Goal: Task Accomplishment & Management: Use online tool/utility

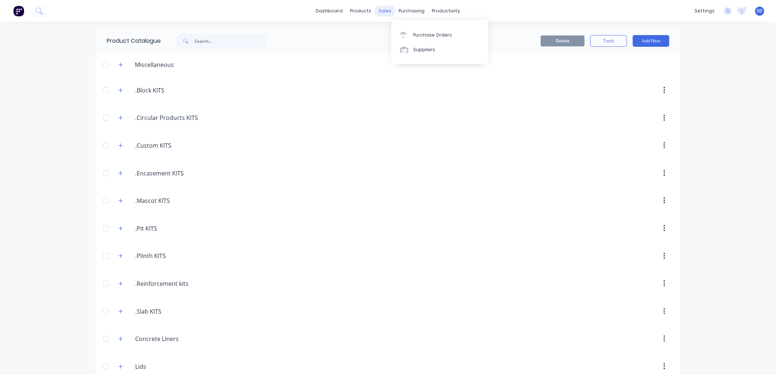
click at [377, 11] on div "sales" at bounding box center [385, 10] width 20 height 11
click at [402, 35] on div "Sales Orders" at bounding box center [409, 35] width 30 height 7
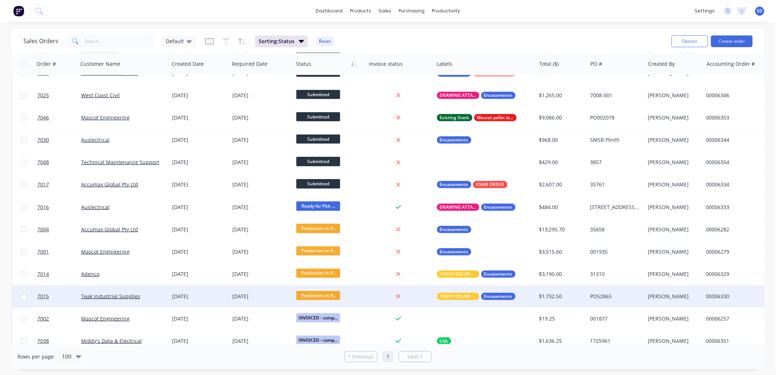
scroll to position [243, 0]
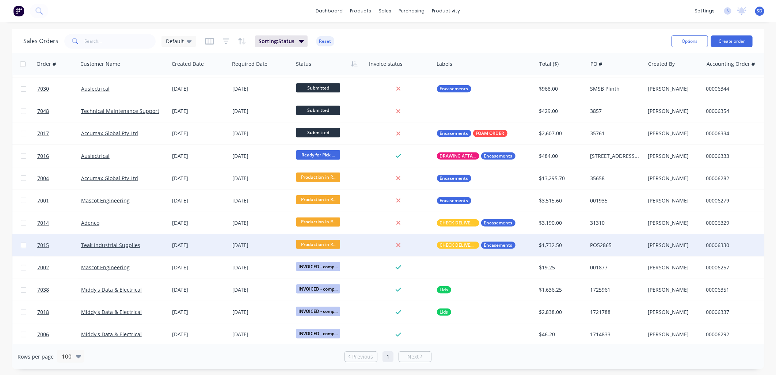
click at [323, 243] on span "Production in P..." at bounding box center [318, 244] width 44 height 9
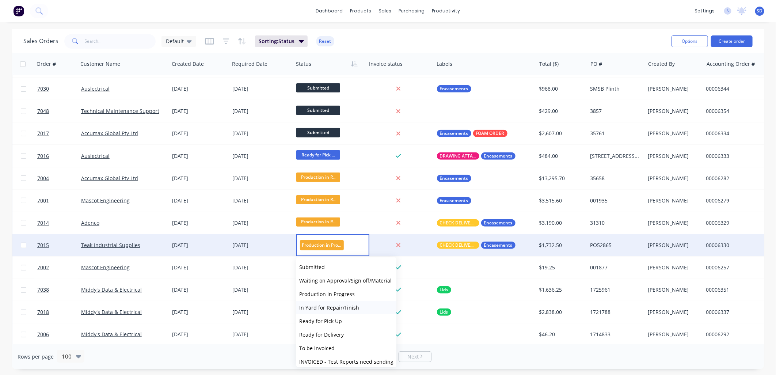
click at [329, 305] on span "In Yard for Repair/Finish" at bounding box center [329, 307] width 60 height 7
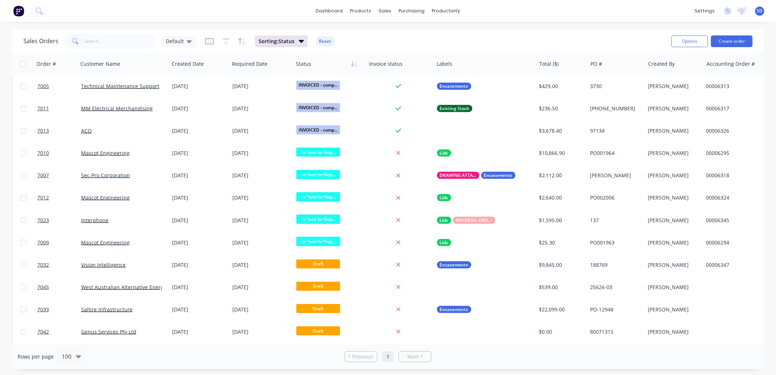
scroll to position [608, 0]
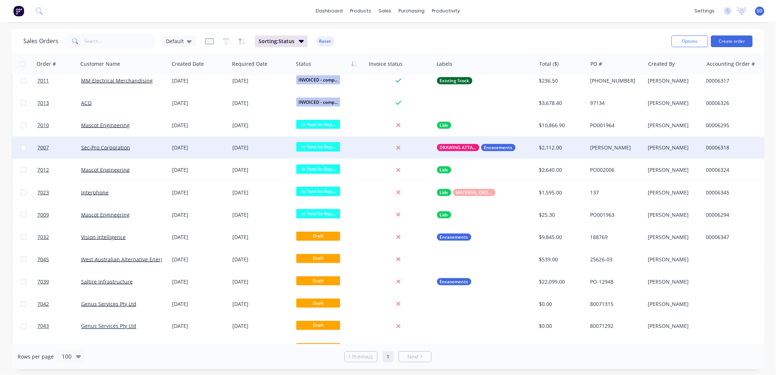
click at [329, 146] on span "In Yard for Rep..." at bounding box center [318, 146] width 44 height 9
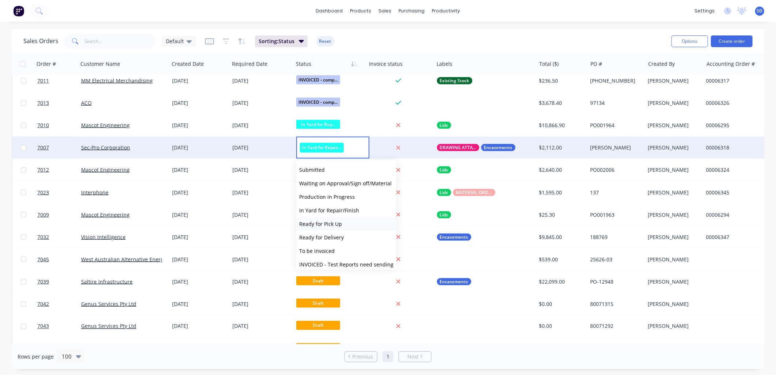
click at [326, 223] on span "Ready for Pick Up" at bounding box center [320, 223] width 43 height 7
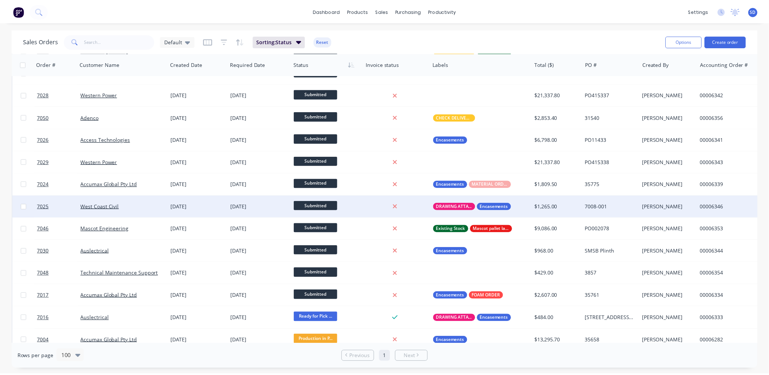
scroll to position [0, 0]
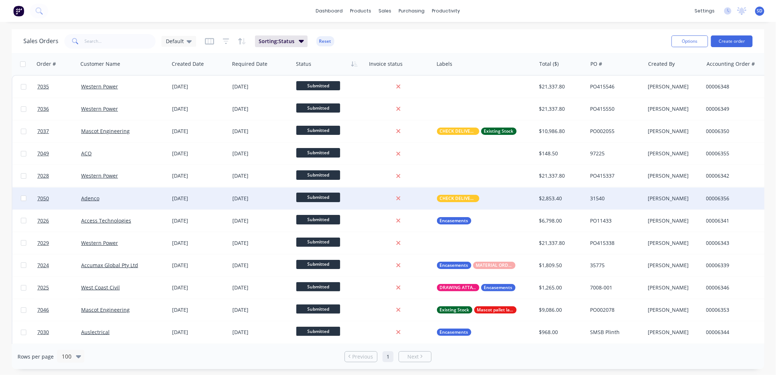
click at [124, 195] on div "Adenco" at bounding box center [121, 198] width 81 height 7
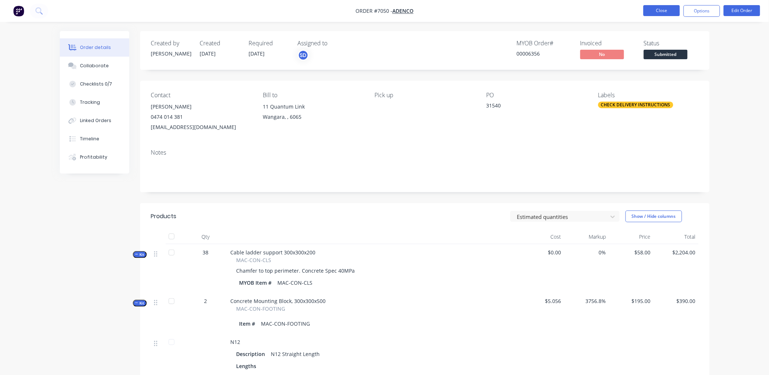
click at [663, 12] on button "Close" at bounding box center [662, 10] width 37 height 11
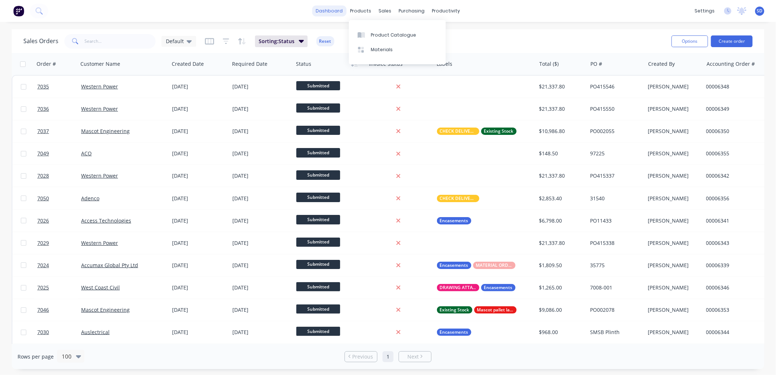
click at [337, 11] on link "dashboard" at bounding box center [329, 10] width 34 height 11
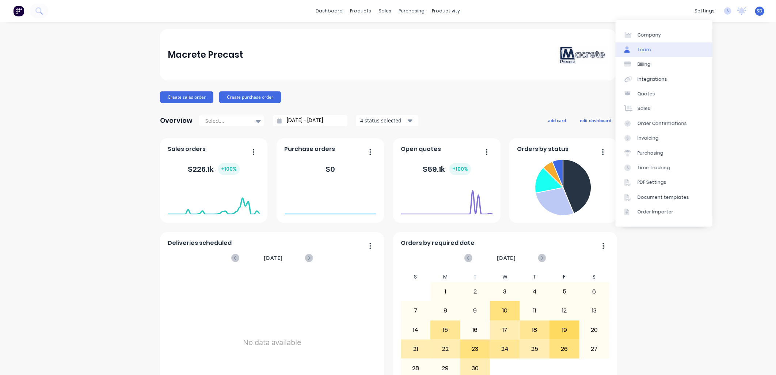
click at [656, 48] on link "Team" at bounding box center [663, 49] width 97 height 15
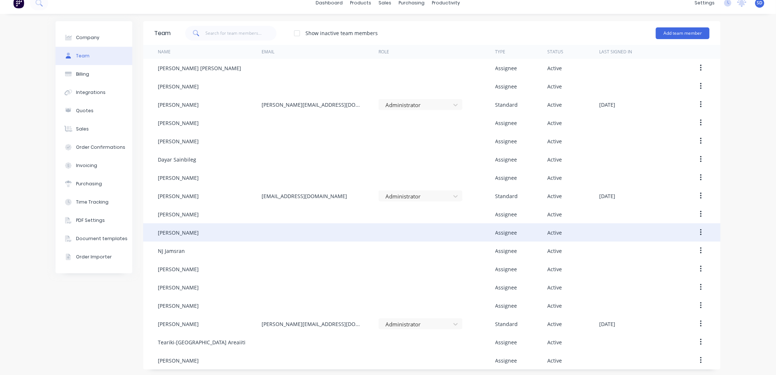
scroll to position [9, 0]
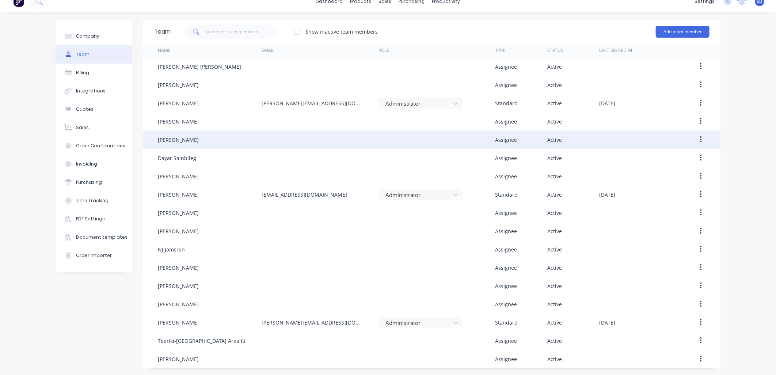
click at [693, 139] on button "button" at bounding box center [700, 139] width 17 height 13
click at [674, 155] on div "Edit" at bounding box center [674, 158] width 56 height 11
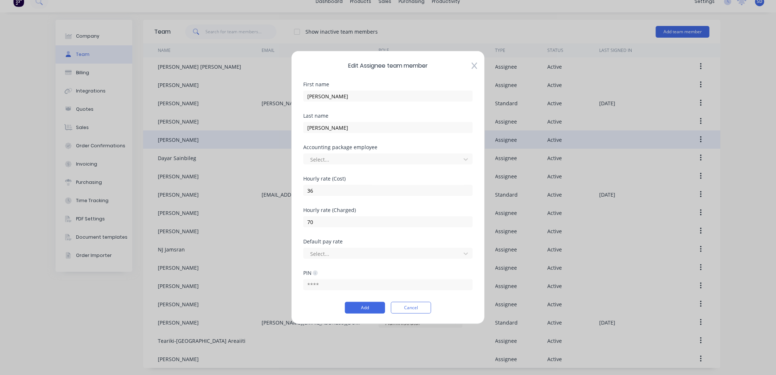
click at [474, 65] on icon at bounding box center [473, 66] width 5 height 7
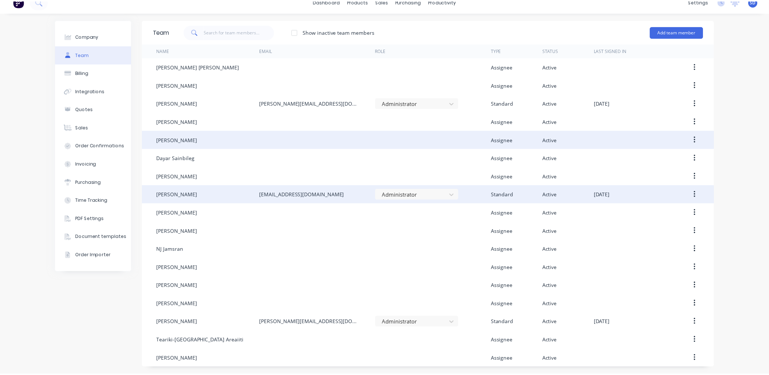
scroll to position [0, 0]
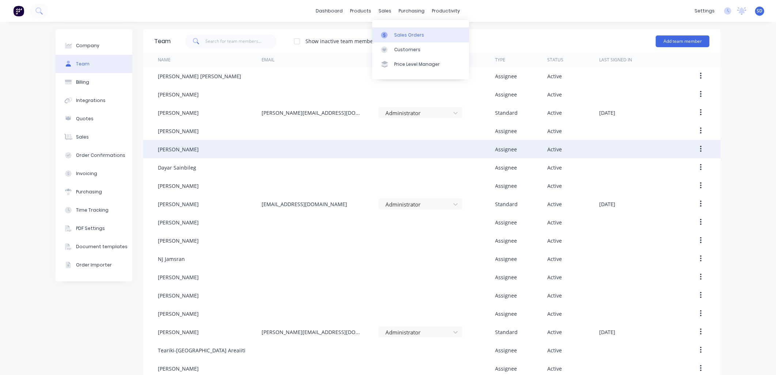
click at [396, 33] on div "Sales Orders" at bounding box center [409, 35] width 30 height 7
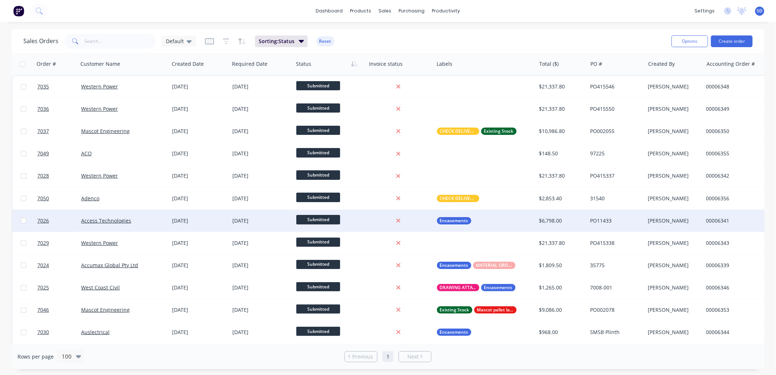
click at [146, 225] on div "Access Technologies" at bounding box center [123, 221] width 91 height 22
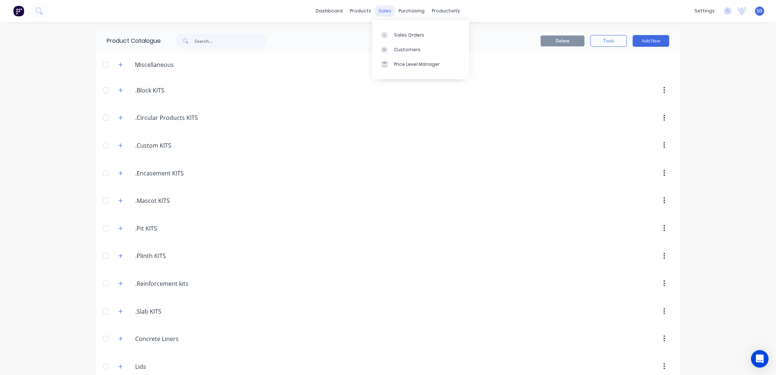
click at [385, 14] on div "sales" at bounding box center [385, 10] width 20 height 11
click at [406, 34] on div "Sales Orders" at bounding box center [409, 35] width 30 height 7
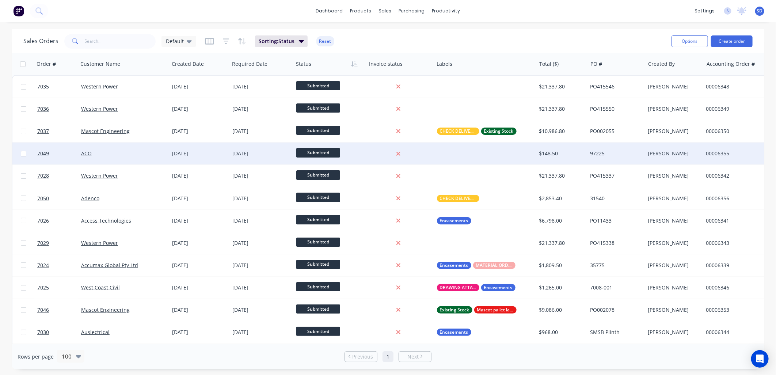
click at [322, 152] on span "Submitted" at bounding box center [318, 152] width 44 height 9
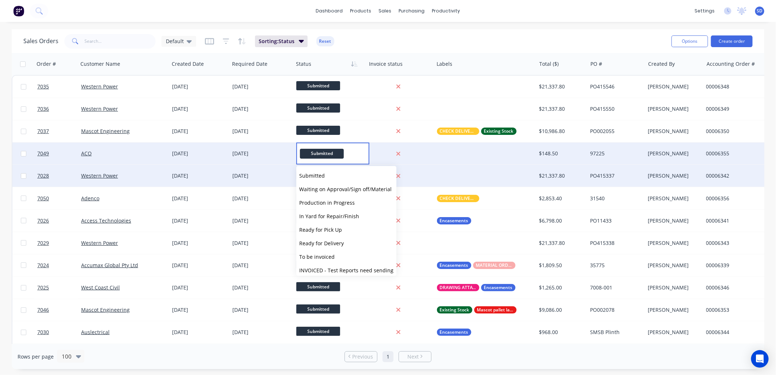
drag, startPoint x: 337, startPoint y: 204, endPoint x: 332, endPoint y: 185, distance: 19.4
click at [337, 203] on span "Production in Progress" at bounding box center [327, 202] width 56 height 7
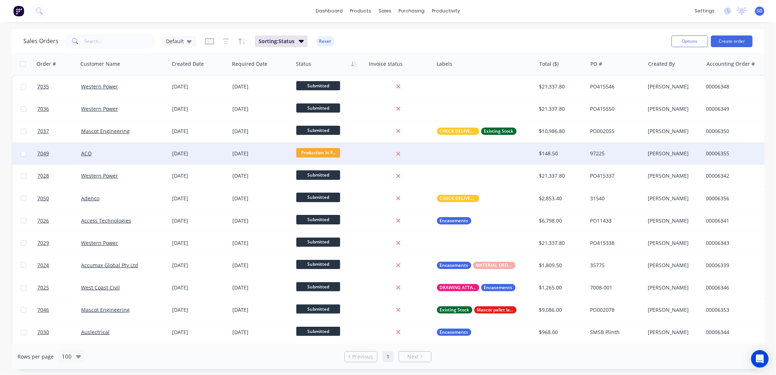
click at [455, 149] on div at bounding box center [485, 153] width 102 height 22
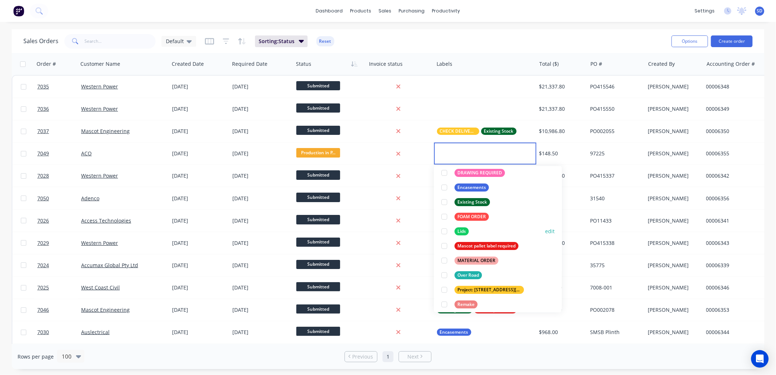
scroll to position [81, 0]
click at [444, 229] on div at bounding box center [444, 230] width 15 height 15
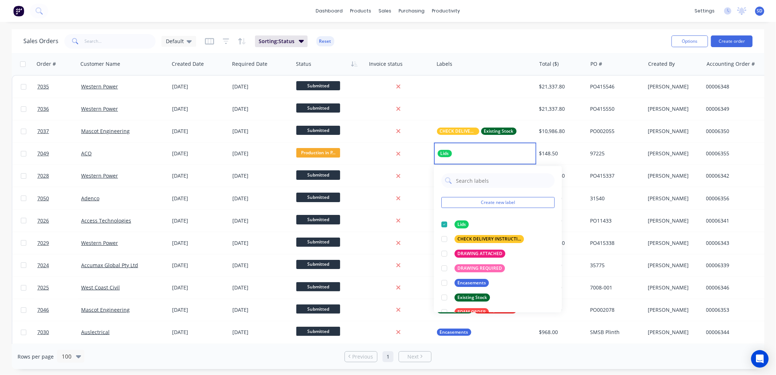
click at [7, 175] on div "Sales Orders Default Sorting: Status Reset Options Create order Order # Custome…" at bounding box center [388, 199] width 776 height 340
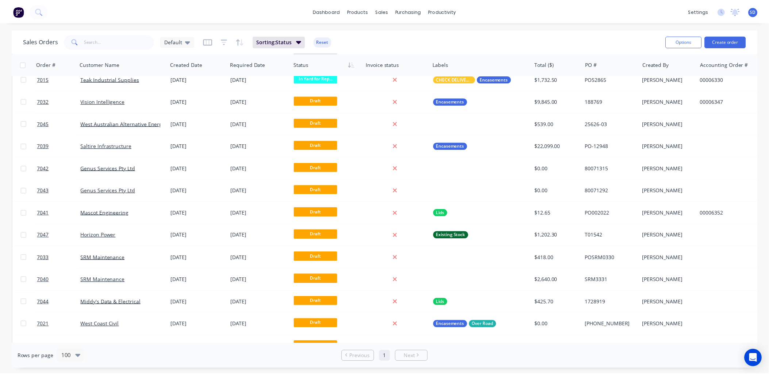
scroll to position [761, 0]
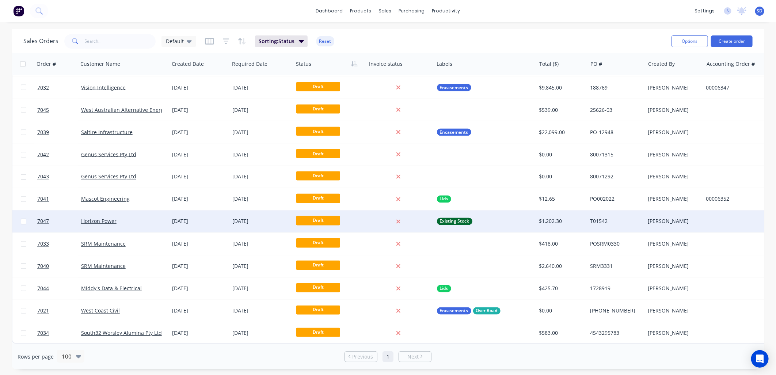
click at [134, 219] on div "Horizon Power" at bounding box center [121, 221] width 81 height 7
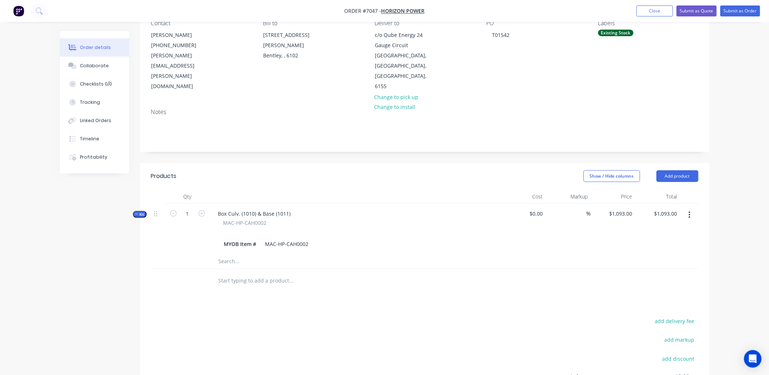
scroll to position [156, 0]
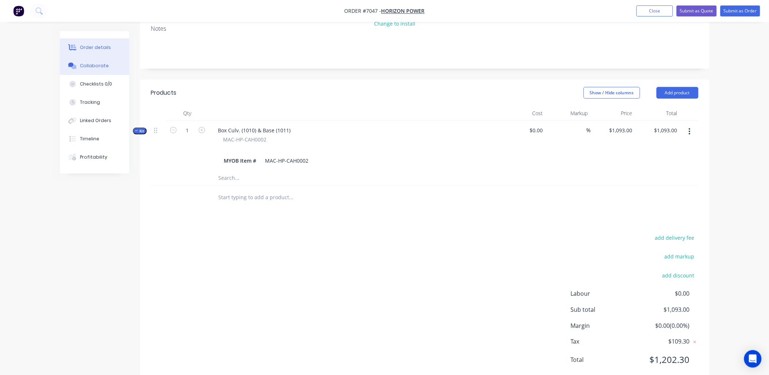
click at [93, 68] on div "Collaborate" at bounding box center [94, 65] width 29 height 7
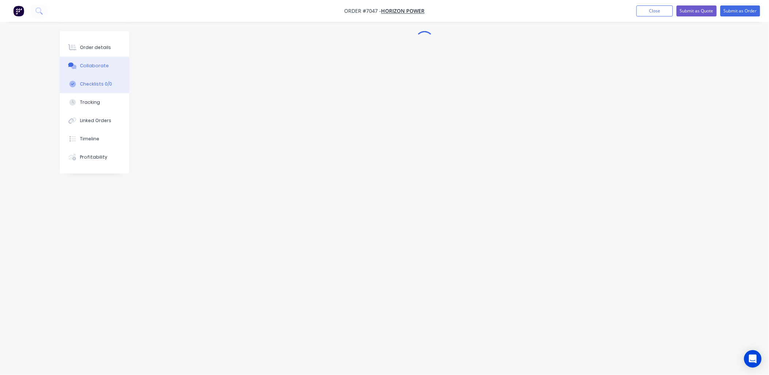
click at [96, 83] on div "Checklists 0/0" at bounding box center [96, 84] width 32 height 7
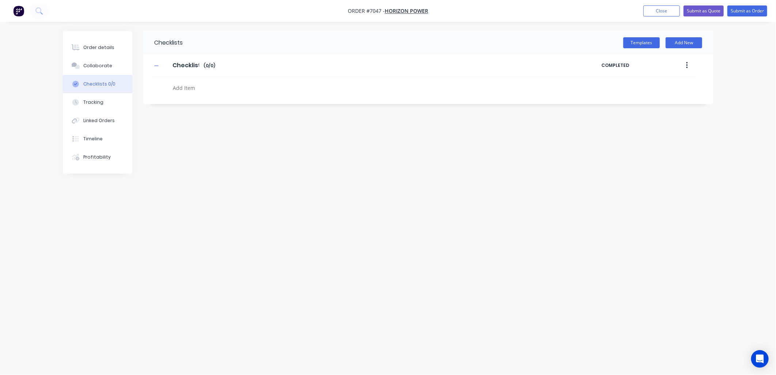
type textarea "x"
click at [97, 68] on div "Collaborate" at bounding box center [97, 65] width 29 height 7
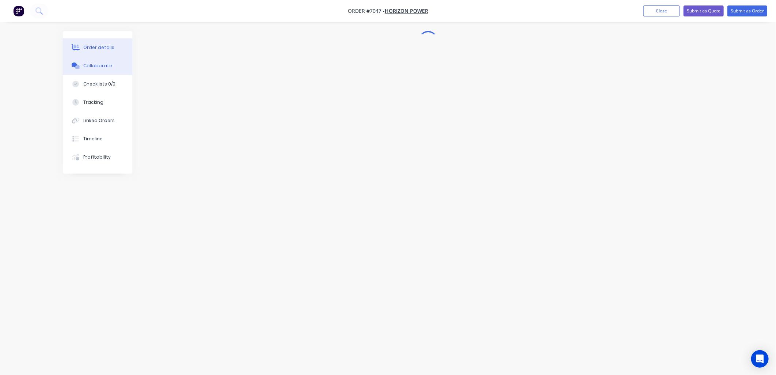
click at [92, 43] on button "Order details" at bounding box center [97, 47] width 69 height 18
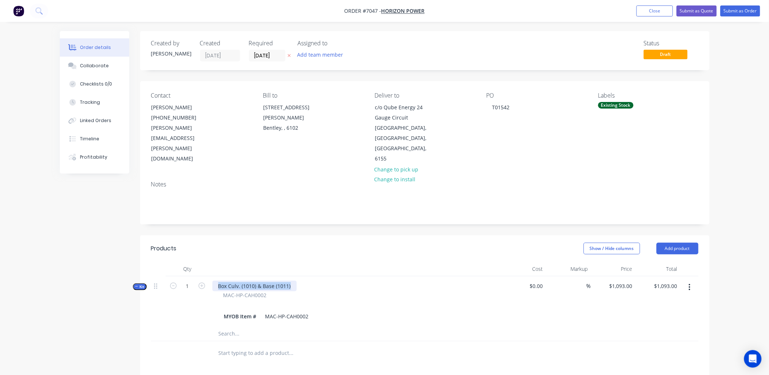
drag, startPoint x: 292, startPoint y: 265, endPoint x: 197, endPoint y: 259, distance: 95.1
click at [197, 276] on div "Kit 1 Box Culv. (1010) & Base (1011) MAC-HP-CAH0002 MYOB Item # MAC-HP-CAH0002 …" at bounding box center [425, 301] width 548 height 50
copy div "Box Culv. (1010) & Base (1011)"
drag, startPoint x: 664, startPoint y: 4, endPoint x: 483, endPoint y: 19, distance: 181.7
click at [663, 5] on nav "Order #7047 - Horizon Power Add product Close Submit as Quote Submit as Order" at bounding box center [384, 11] width 769 height 22
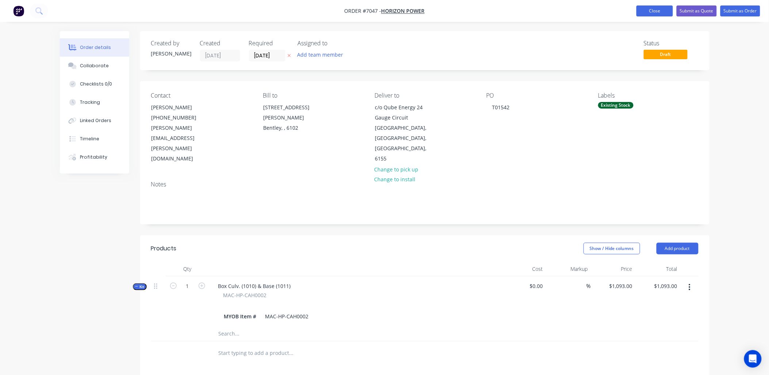
click at [660, 10] on button "Close" at bounding box center [655, 10] width 37 height 11
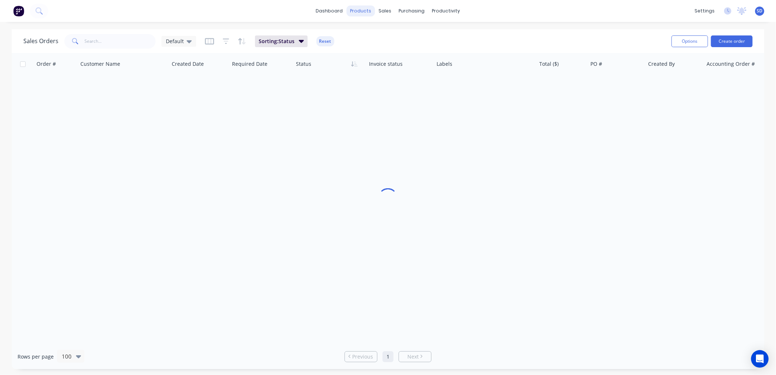
click at [367, 8] on div "products" at bounding box center [361, 10] width 28 height 11
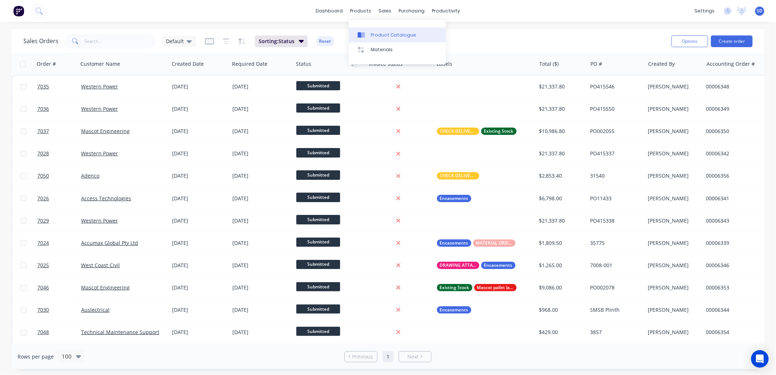
click at [372, 37] on div "Product Catalogue" at bounding box center [393, 35] width 45 height 7
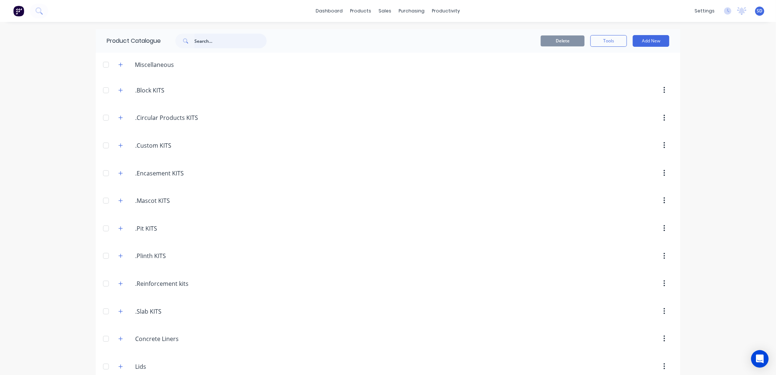
click at [209, 40] on input "text" at bounding box center [230, 41] width 72 height 15
paste input "Box Culv. (1010) & Base (1011)"
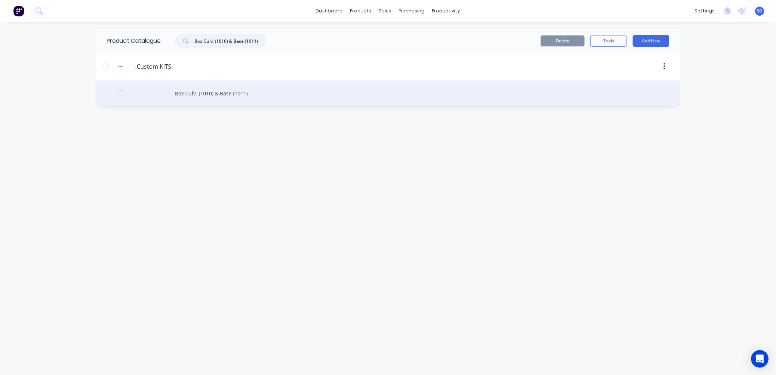
type input "Box Culv. (1010) & Base (1011)"
click at [223, 95] on div "Box Culv. (1010) & Base (1011)" at bounding box center [388, 93] width 584 height 26
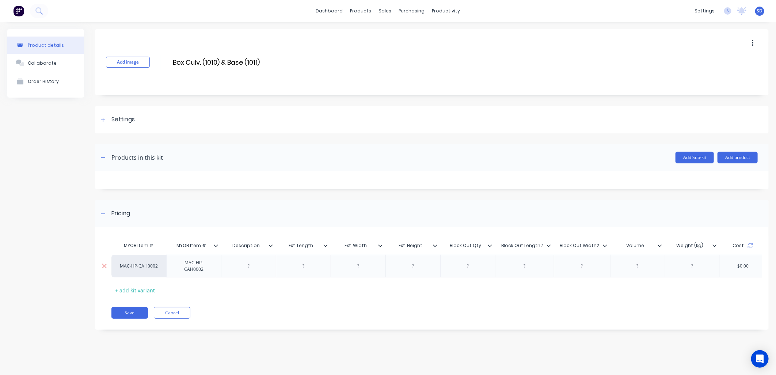
click at [250, 263] on div at bounding box center [248, 265] width 37 height 9
click at [265, 264] on div "CULVERT + BASE" at bounding box center [249, 265] width 46 height 9
click at [262, 264] on div "CULVERT + BASE" at bounding box center [249, 265] width 46 height 9
drag, startPoint x: 251, startPoint y: 262, endPoint x: 261, endPoint y: 269, distance: 12.8
click at [251, 262] on div "CULVERT + BASE SLAB" at bounding box center [248, 266] width 49 height 16
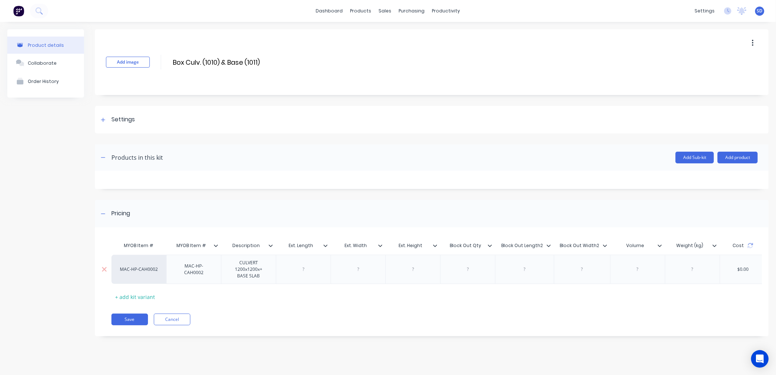
click at [251, 269] on div "CULVERT 1200x1200x+ BASE SLAB" at bounding box center [248, 269] width 49 height 23
click at [239, 276] on div "CULVERT 1200x1075x1200x+ BASE SLAB" at bounding box center [248, 269] width 49 height 23
click at [238, 277] on div "CULVERT 1200x1075x1200x+ BASE SLAB" at bounding box center [248, 269] width 49 height 23
click at [263, 276] on div "CULVERT 1200x1075x1200+ BASE SLAB" at bounding box center [248, 269] width 49 height 23
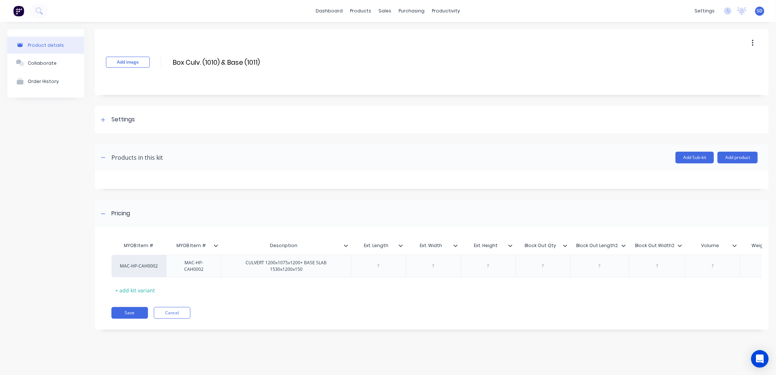
drag, startPoint x: 298, startPoint y: 244, endPoint x: 311, endPoint y: 248, distance: 14.0
click at [373, 246] on input "Ext. Length" at bounding box center [376, 245] width 50 height 7
drag, startPoint x: 368, startPoint y: 245, endPoint x: 360, endPoint y: 244, distance: 7.7
click at [360, 244] on input "Ext. Cul Length" at bounding box center [376, 245] width 50 height 7
click at [372, 244] on input "Cul Length" at bounding box center [376, 245] width 50 height 7
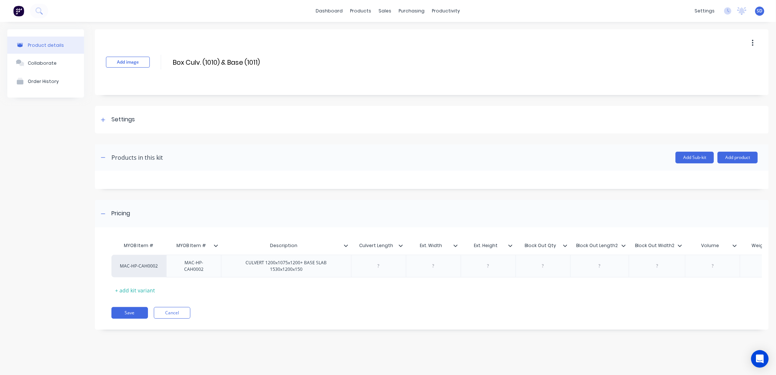
drag, startPoint x: 392, startPoint y: 246, endPoint x: 377, endPoint y: 244, distance: 15.1
click at [377, 244] on input "Culvert Length" at bounding box center [376, 245] width 50 height 7
type input "Culvert Span (int)"
click at [382, 265] on div at bounding box center [381, 265] width 37 height 9
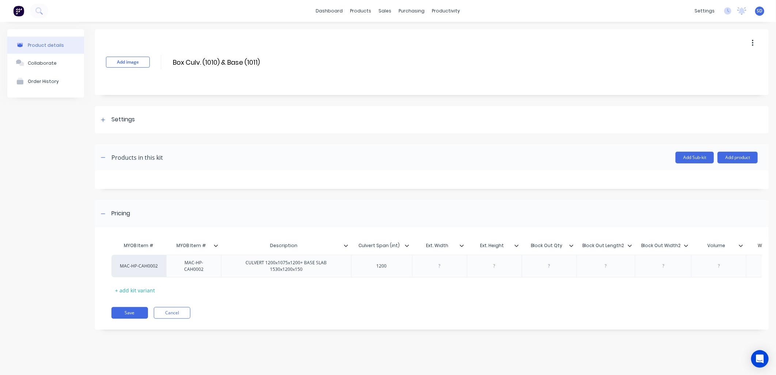
drag, startPoint x: 447, startPoint y: 244, endPoint x: 423, endPoint y: 245, distance: 24.1
click at [423, 245] on input "Ext. Width" at bounding box center [437, 245] width 50 height 7
click at [439, 243] on input "Culvert height" at bounding box center [437, 245] width 50 height 7
type input "Culvert Height"
click at [439, 267] on div at bounding box center [439, 265] width 37 height 9
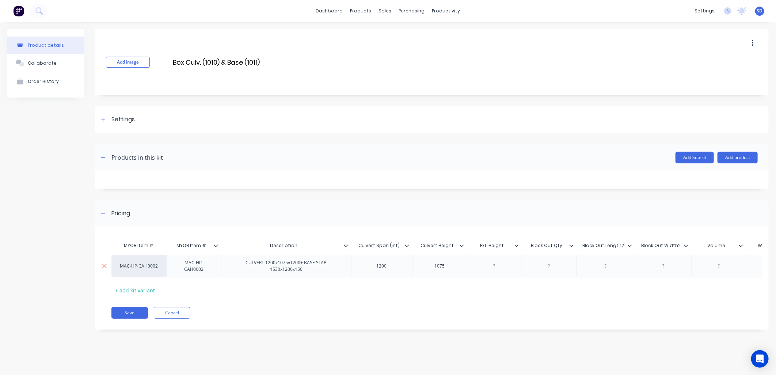
click at [494, 266] on div at bounding box center [494, 265] width 37 height 9
drag, startPoint x: 489, startPoint y: 244, endPoint x: 471, endPoint y: 243, distance: 17.6
click at [471, 243] on input "Ext. Height" at bounding box center [492, 245] width 50 height 7
type input "Culvert Length"
click at [491, 263] on div at bounding box center [494, 265] width 37 height 9
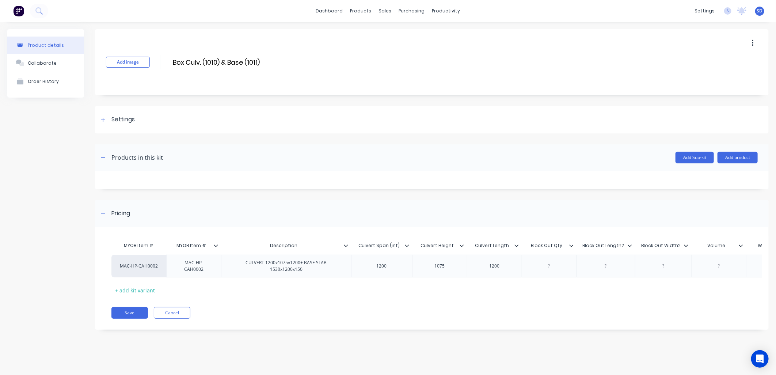
click at [585, 287] on div "MYOB Item # MYOB Item # Description Culvert Span (int) Culvert Height Culvert L…" at bounding box center [428, 267] width 634 height 58
click at [571, 244] on icon at bounding box center [571, 245] width 4 height 4
drag, startPoint x: 552, startPoint y: 245, endPoint x: 524, endPoint y: 247, distance: 28.9
click at [524, 247] on input "Block Out Qty" at bounding box center [546, 245] width 50 height 7
type input "Base Width"
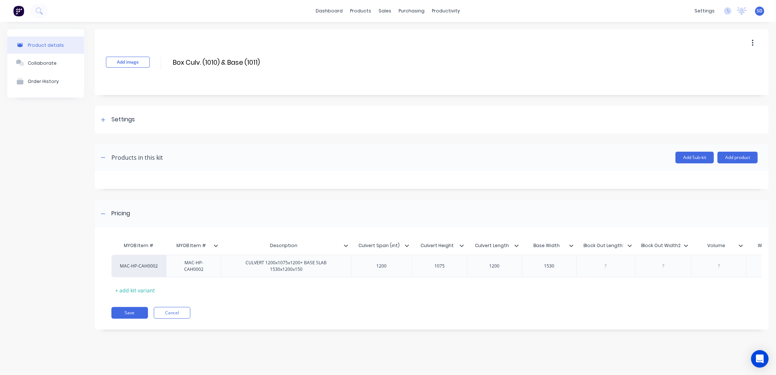
drag, startPoint x: 623, startPoint y: 244, endPoint x: 585, endPoint y: 247, distance: 37.4
click at [585, 247] on input "Block Out Length2" at bounding box center [603, 245] width 54 height 7
type input "Base Length"
click at [673, 243] on input "Block Out Width2" at bounding box center [657, 245] width 52 height 7
drag, startPoint x: 675, startPoint y: 245, endPoint x: 643, endPoint y: 245, distance: 31.4
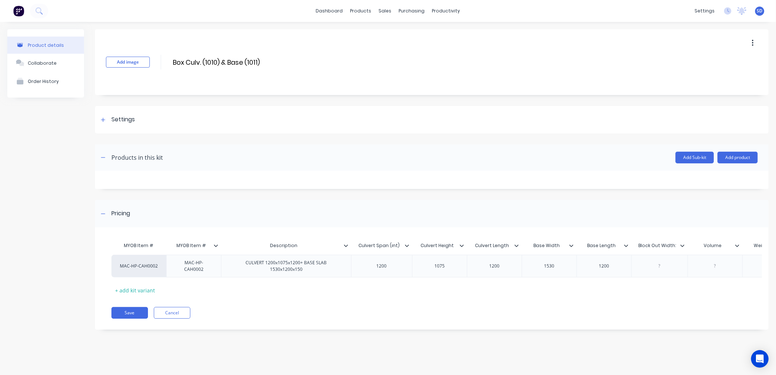
click at [643, 245] on input "Block Out Width2" at bounding box center [657, 245] width 52 height 7
type input "Base Height"
click at [639, 286] on div "MYOB Item # MYOB Item # Description Culvert Span (int) Culvert Height Culvert L…" at bounding box center [428, 267] width 634 height 58
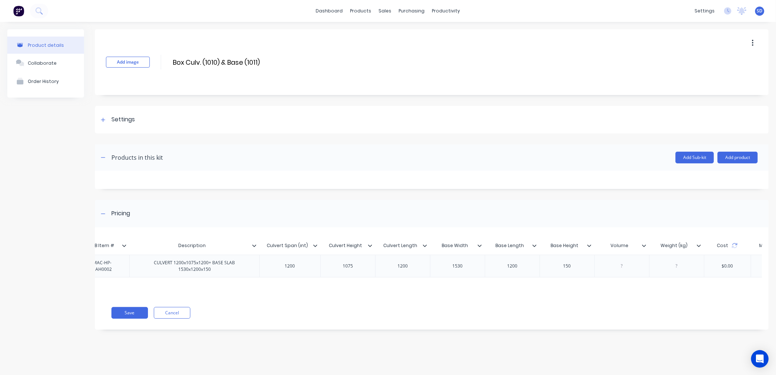
scroll to position [0, 118]
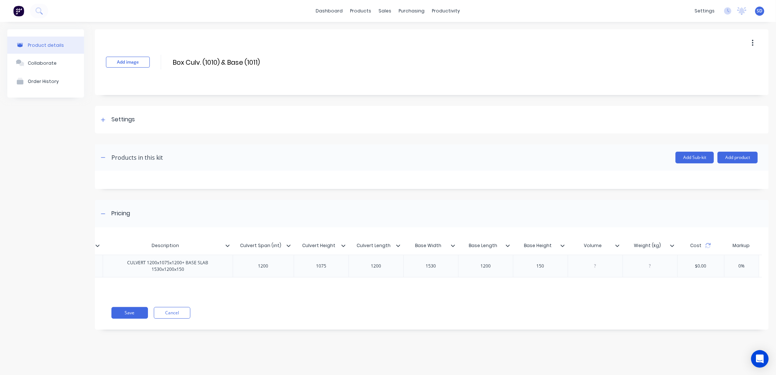
drag, startPoint x: 582, startPoint y: 245, endPoint x: 594, endPoint y: 250, distance: 13.0
click at [583, 246] on input "Volume" at bounding box center [592, 245] width 50 height 7
type input "Culvert Volume"
click at [618, 245] on icon at bounding box center [617, 245] width 4 height 2
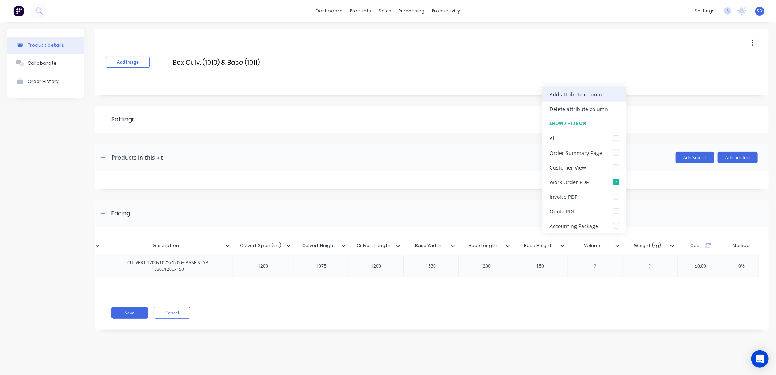
click at [577, 90] on div "Add attribute column" at bounding box center [575, 94] width 53 height 8
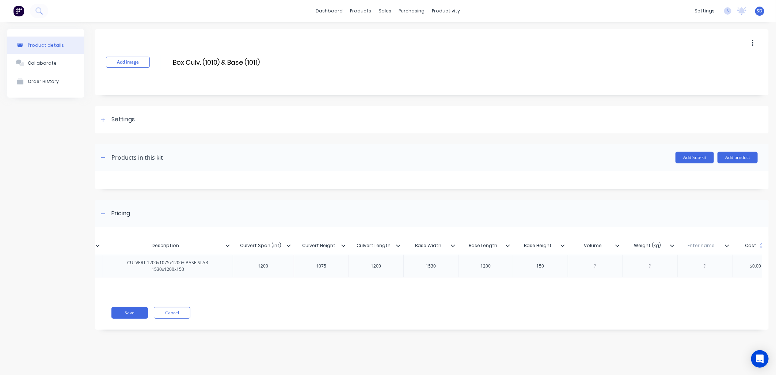
type input "Weight (kg)"
click at [643, 244] on input "Weight (kg)" at bounding box center [647, 245] width 50 height 7
click at [696, 245] on input "text" at bounding box center [702, 245] width 50 height 7
drag, startPoint x: 688, startPoint y: 244, endPoint x: 680, endPoint y: 244, distance: 8.4
click at [680, 244] on input "text" at bounding box center [702, 245] width 50 height 7
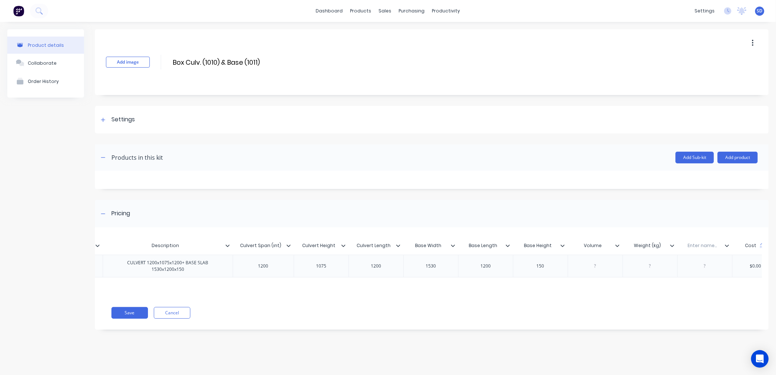
drag, startPoint x: 687, startPoint y: 244, endPoint x: 711, endPoint y: 244, distance: 23.7
click at [711, 244] on input "text" at bounding box center [702, 245] width 50 height 7
click at [703, 245] on input "text" at bounding box center [702, 245] width 50 height 7
type input "Base Volume (m3)"
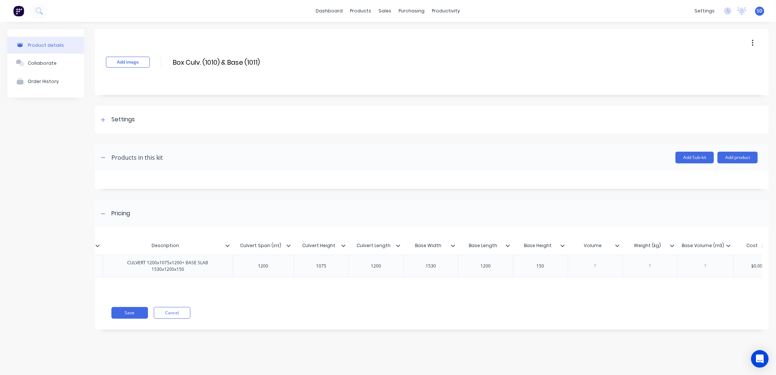
click at [585, 245] on input "Volume" at bounding box center [592, 245] width 50 height 7
click at [607, 244] on input "Culvert Volume" at bounding box center [592, 245] width 50 height 7
type input "Culvert Volume (m3)"
click at [703, 304] on div "MYOB Item # MYOB Item # Description Culvert Span (int) Culvert Height Culvert L…" at bounding box center [431, 281] width 673 height 95
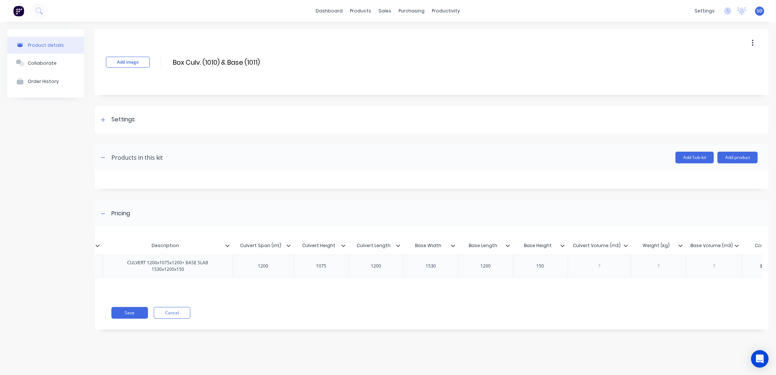
type input "Base Volume (m3)"
click at [710, 245] on input "Base Volume (m3)" at bounding box center [711, 245] width 52 height 7
drag, startPoint x: 728, startPoint y: 238, endPoint x: 656, endPoint y: 238, distance: 72.7
click at [656, 238] on div "MYOB Item # MYOB Item # Description Culvert Span (int) Culvert Height Culvert L…" at bounding box center [473, 246] width 994 height 16
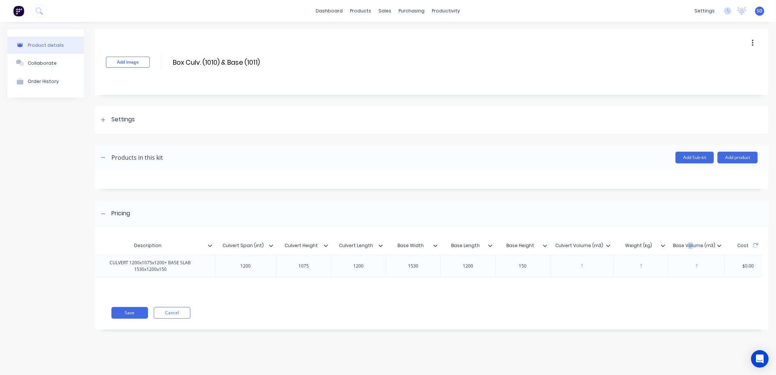
drag, startPoint x: 692, startPoint y: 234, endPoint x: 688, endPoint y: 236, distance: 4.2
click at [688, 236] on div "MYOB Item # MYOB Item # Description Culvert Span (int) Culvert Height Culvert L…" at bounding box center [428, 264] width 667 height 61
drag, startPoint x: 688, startPoint y: 236, endPoint x: 700, endPoint y: 236, distance: 12.1
click at [700, 234] on div "MYOB Item # MYOB Item # Description Culvert Span (int) Culvert Height Culvert L…" at bounding box center [428, 264] width 667 height 61
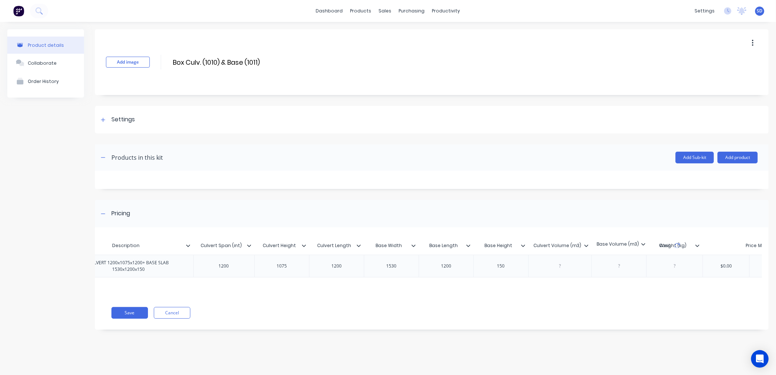
scroll to position [0, 161]
drag, startPoint x: 700, startPoint y: 239, endPoint x: 619, endPoint y: 240, distance: 81.1
click at [619, 240] on div "MYOB Item # MYOB Item # Description Culvert Span (int) Culvert Height Culvert L…" at bounding box center [448, 246] width 994 height 16
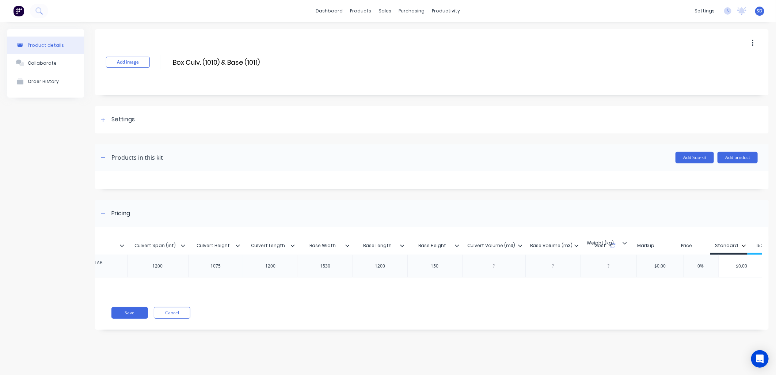
drag, startPoint x: 608, startPoint y: 240, endPoint x: 597, endPoint y: 238, distance: 11.4
click at [597, 238] on div "MYOB Item # MYOB Item # Description Culvert Span (int) Culvert Height Culvert L…" at bounding box center [385, 246] width 994 height 16
drag, startPoint x: 566, startPoint y: 244, endPoint x: 512, endPoint y: 245, distance: 54.1
click at [512, 245] on div "MYOB Item # MYOB Item # Description Culvert Span (int) Culvert Height Culvert L…" at bounding box center [385, 246] width 994 height 16
type input "Base Volume (m3)"
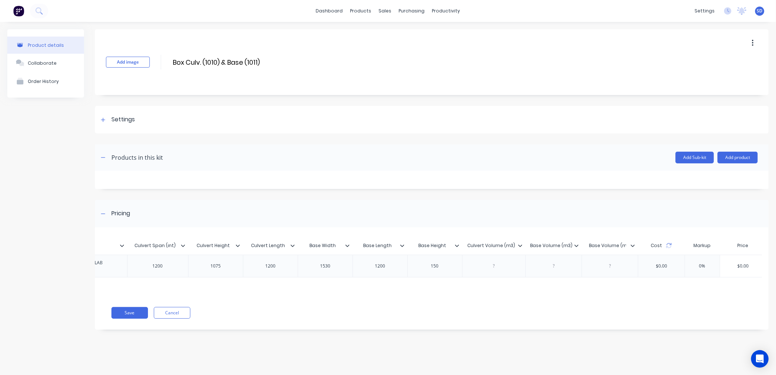
scroll to position [0, 3]
drag, startPoint x: 587, startPoint y: 245, endPoint x: 629, endPoint y: 245, distance: 41.6
click at [629, 245] on input "Base Volume (m3)" at bounding box center [607, 245] width 52 height 7
type input "Total Weight (kg)"
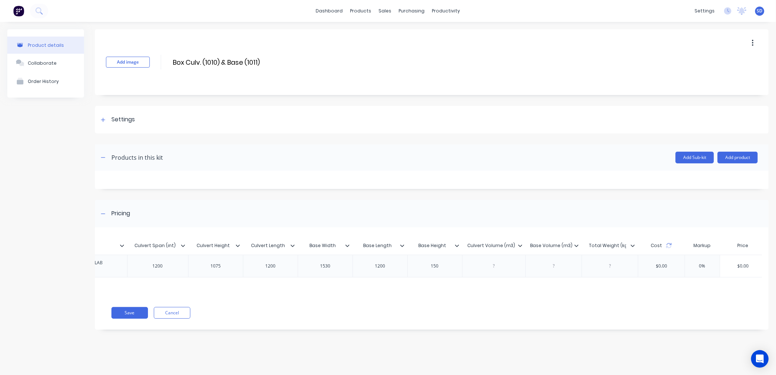
click at [603, 325] on div "MYOB Item # MYOB Item # Description Culvert Span (int) Culvert Height Culvert L…" at bounding box center [431, 281] width 673 height 95
drag, startPoint x: 625, startPoint y: 245, endPoint x: 620, endPoint y: 244, distance: 5.4
click at [620, 244] on input "Total Weight (kg)" at bounding box center [608, 245] width 54 height 7
type input "Total Weight (T)"
click at [326, 61] on div "Add image Box Culv. (1010) & Base (1011) Box Culv. (1010) & Base (1011) Enter k…" at bounding box center [431, 62] width 673 height 66
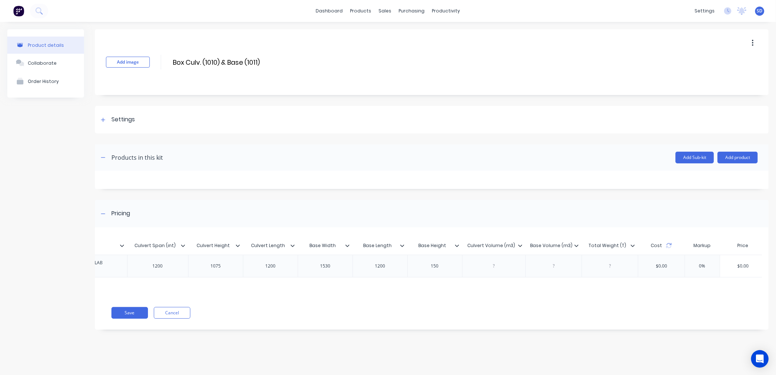
drag, startPoint x: 495, startPoint y: 267, endPoint x: 521, endPoint y: 276, distance: 28.3
click at [495, 267] on div at bounding box center [493, 265] width 37 height 9
click at [493, 265] on div at bounding box center [493, 265] width 37 height 9
click at [550, 265] on div at bounding box center [553, 265] width 37 height 9
click at [554, 267] on div at bounding box center [553, 265] width 37 height 9
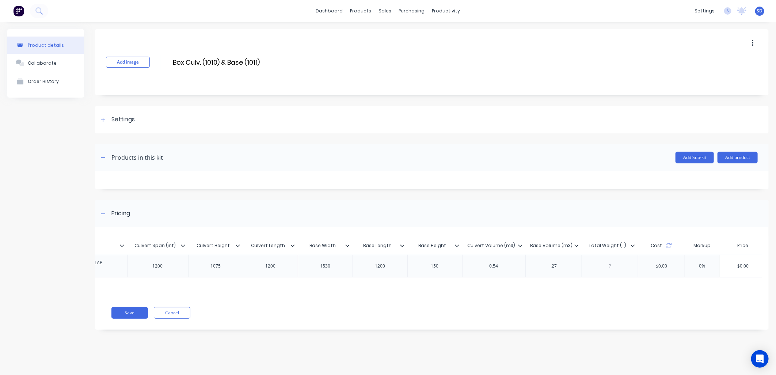
click at [571, 286] on div "MYOB Item # MYOB Item # Description Culvert Span (int) Culvert Height Culvert L…" at bounding box center [428, 264] width 667 height 61
click at [549, 269] on div ".27" at bounding box center [553, 265] width 37 height 9
click at [608, 264] on div at bounding box center [610, 265] width 37 height 9
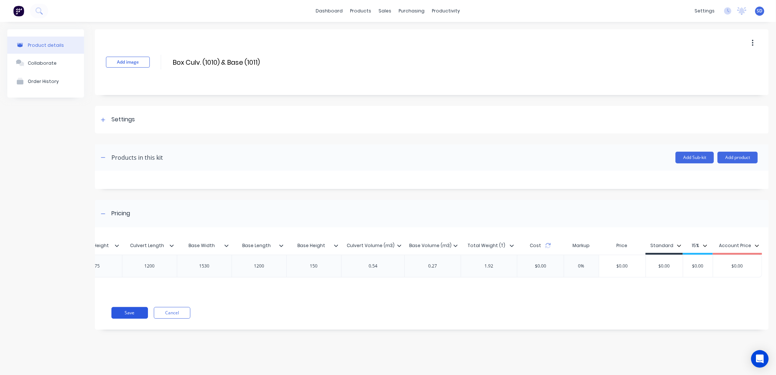
click at [130, 317] on button "Save" at bounding box center [129, 313] width 37 height 12
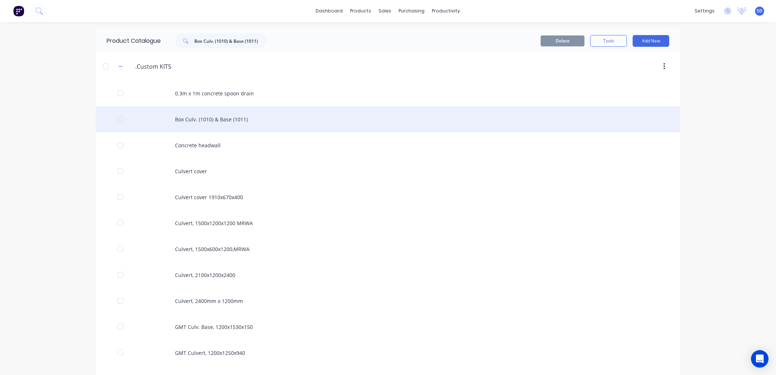
click at [227, 122] on div "Box Culv. (1010) & Base (1011)" at bounding box center [388, 119] width 584 height 26
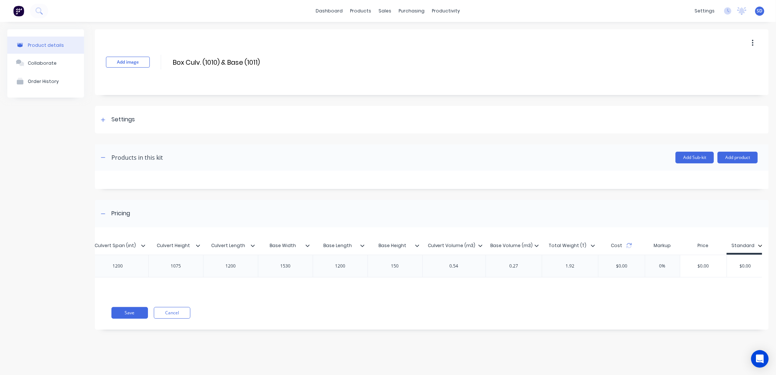
scroll to position [0, 58]
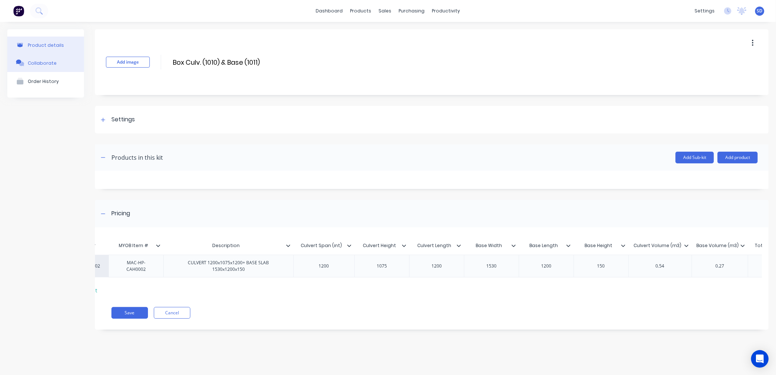
click at [42, 66] on button "Collaborate" at bounding box center [45, 63] width 77 height 18
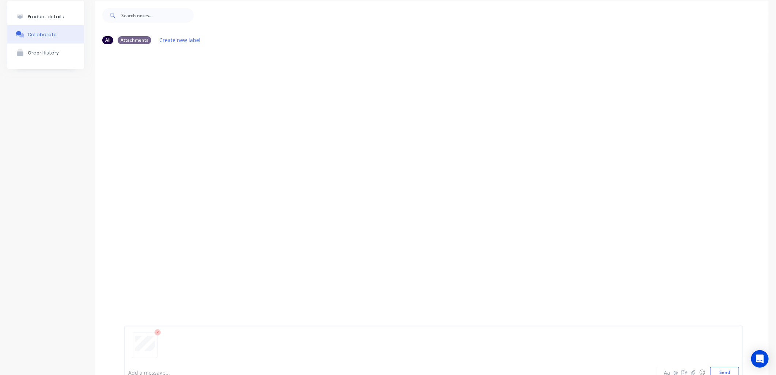
scroll to position [54, 0]
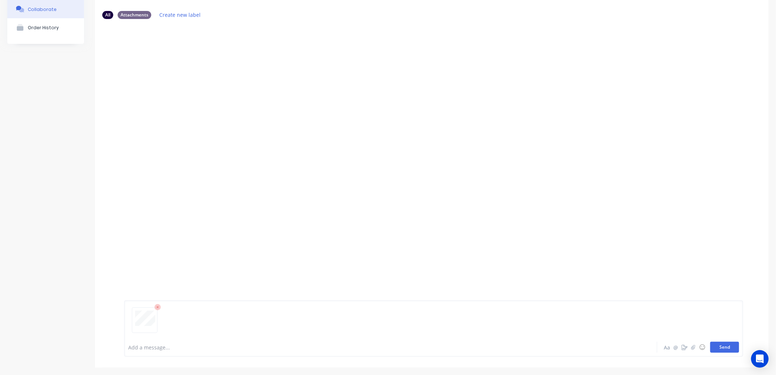
drag, startPoint x: 721, startPoint y: 346, endPoint x: 716, endPoint y: 347, distance: 5.3
click at [721, 346] on button "Send" at bounding box center [724, 346] width 29 height 11
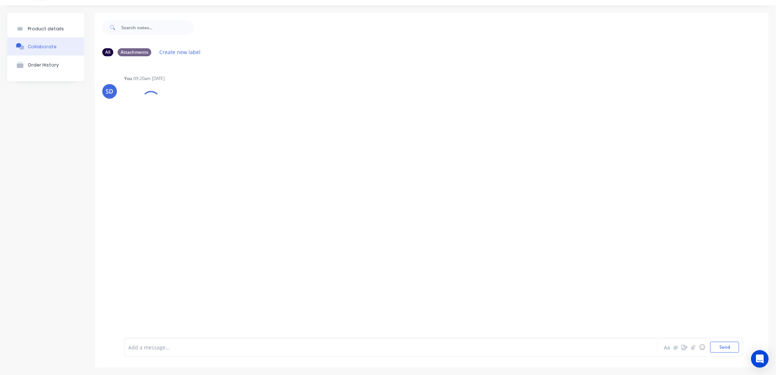
scroll to position [16, 0]
click at [30, 27] on div "Product details" at bounding box center [46, 28] width 36 height 5
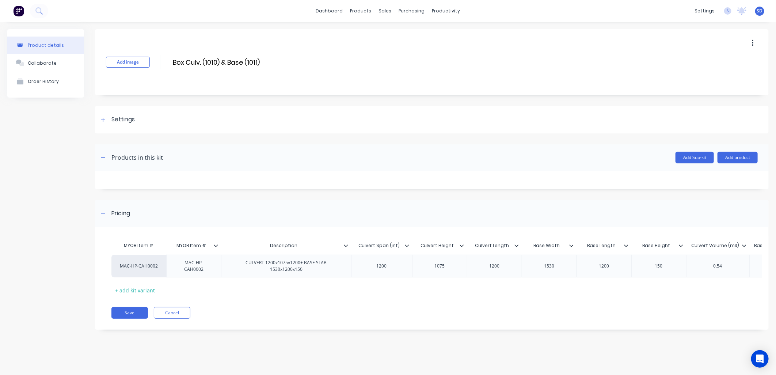
click at [130, 318] on button "Save" at bounding box center [129, 313] width 37 height 12
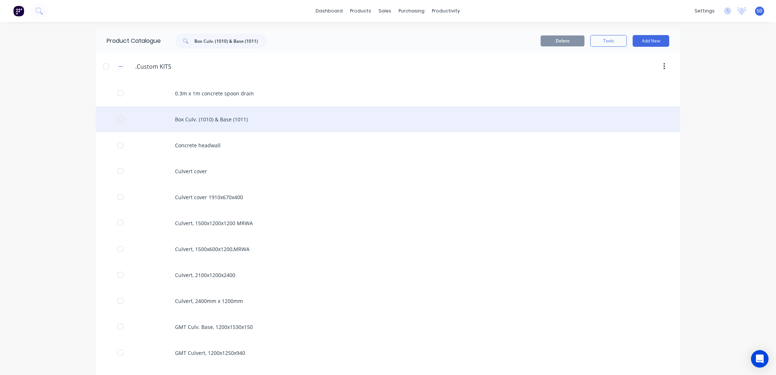
click at [193, 115] on div "Box Culv. (1010) & Base (1011)" at bounding box center [388, 119] width 584 height 26
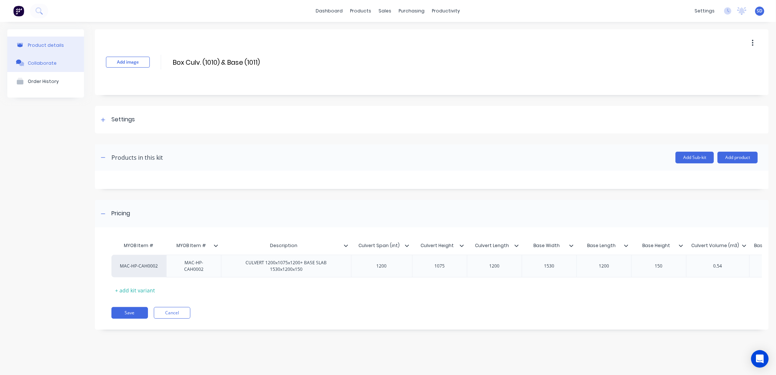
click at [42, 61] on div "Collaborate" at bounding box center [42, 62] width 29 height 5
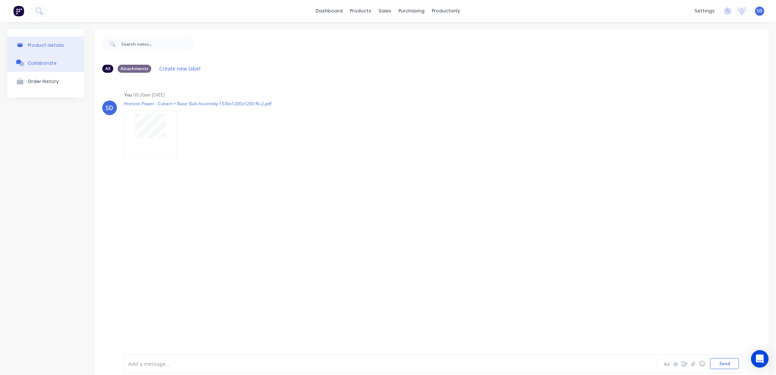
click at [42, 45] on div "Product details" at bounding box center [46, 44] width 36 height 5
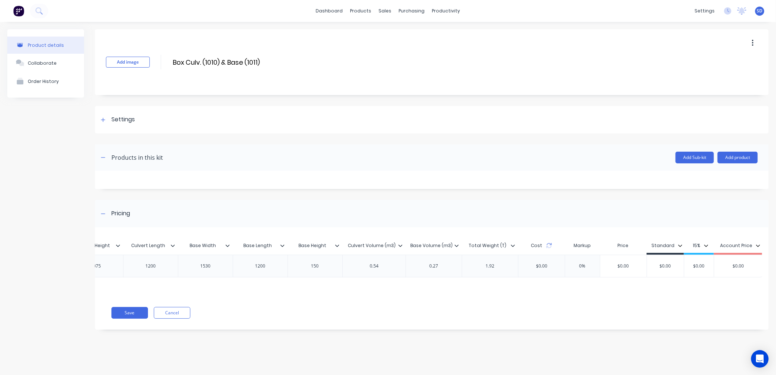
scroll to position [0, 345]
click at [402, 38] on link "Sales Orders" at bounding box center [423, 34] width 97 height 15
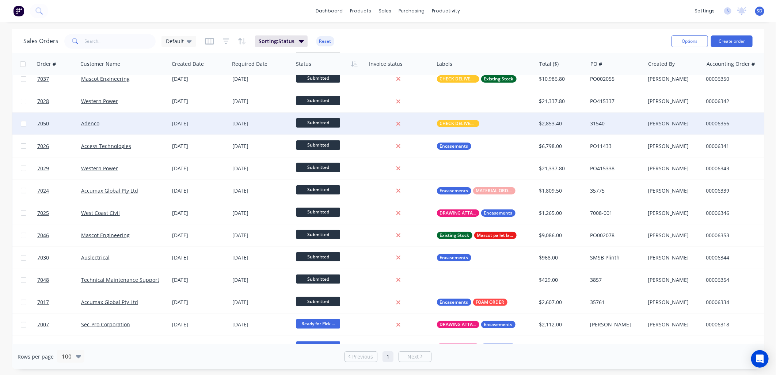
scroll to position [81, 0]
